Goal: Information Seeking & Learning: Learn about a topic

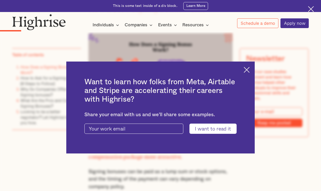
scroll to position [503, 0]
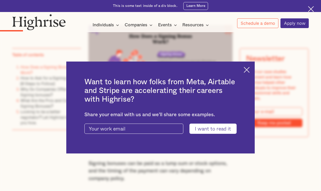
click at [245, 71] on img at bounding box center [247, 70] width 6 height 6
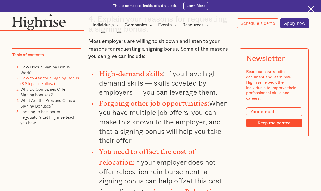
scroll to position [1164, 0]
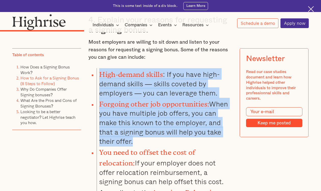
drag, startPoint x: 101, startPoint y: 58, endPoint x: 150, endPoint y: 126, distance: 83.7
click at [150, 126] on ul "High-demand skills : If you have high-demand skills — skills coveted by employe…" at bounding box center [158, 147] width 150 height 158
copy ul "High-demand skills : If you have high-demand skills — skills coveted by employe…"
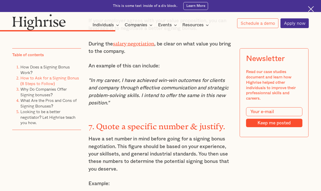
scroll to position [1541, 0]
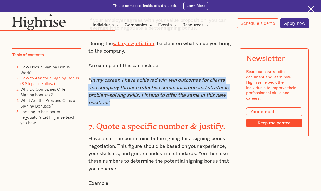
drag, startPoint x: 91, startPoint y: 56, endPoint x: 116, endPoint y: 84, distance: 37.2
click at [116, 84] on p ""In my career, I have achieved win-win outcomes for clients and company through…" at bounding box center [161, 92] width 144 height 30
copy em "In my career, I have achieved win-win outcomes for clients and company through …"
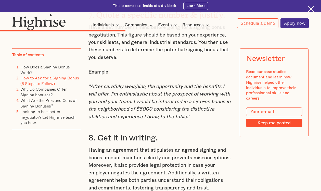
scroll to position [1653, 0]
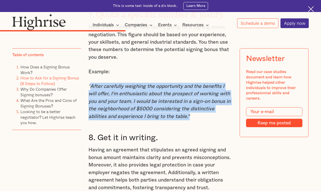
drag, startPoint x: 91, startPoint y: 61, endPoint x: 206, endPoint y: 92, distance: 119.4
click at [206, 92] on p ""After carefully weighing the opportunity and the benefits I will offer, I'm en…" at bounding box center [161, 102] width 144 height 38
copy em "After carefully weighing the opportunity and the benefits I will offer, I'm ent…"
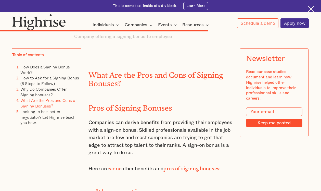
scroll to position [2619, 0]
